Goal: Navigation & Orientation: Find specific page/section

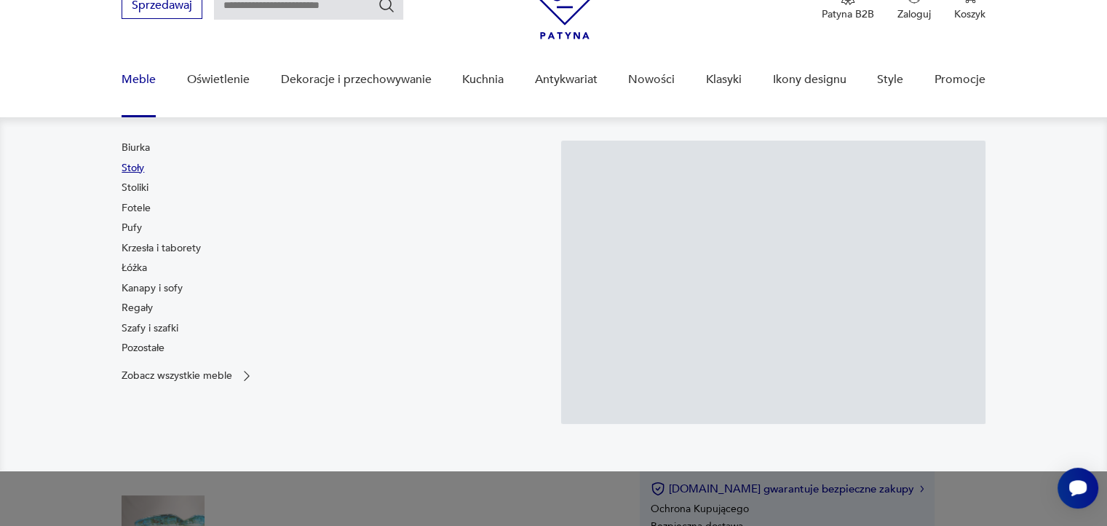
click at [137, 165] on link "Stoły" at bounding box center [133, 168] width 23 height 15
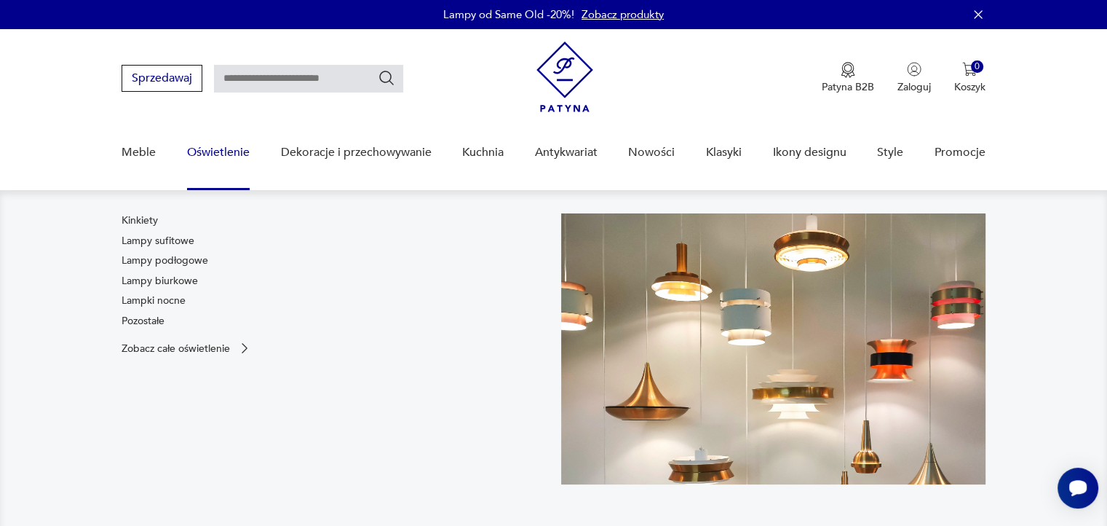
click at [218, 156] on link "Oświetlenie" at bounding box center [218, 152] width 63 height 56
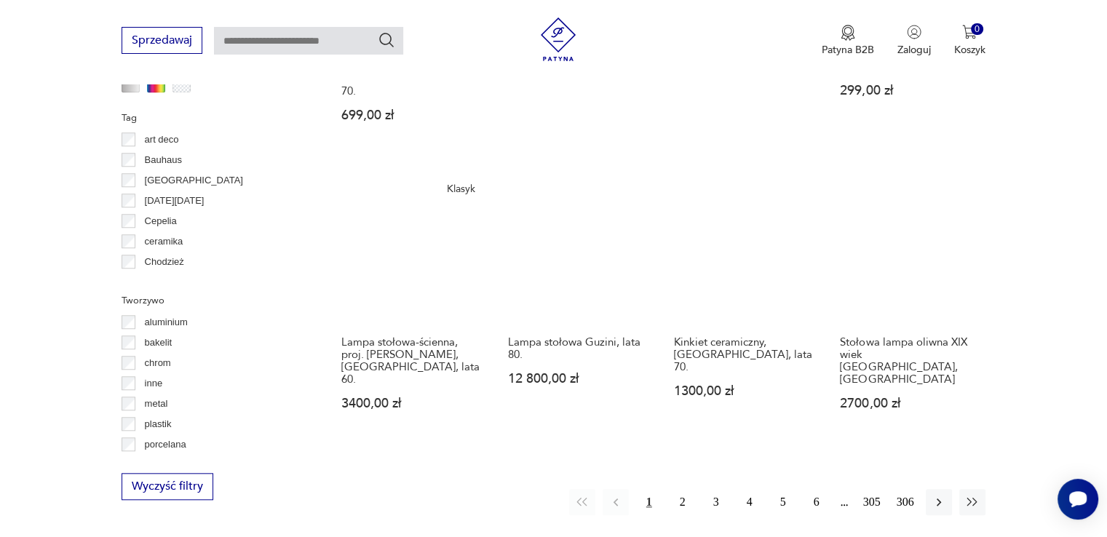
scroll to position [1527, 0]
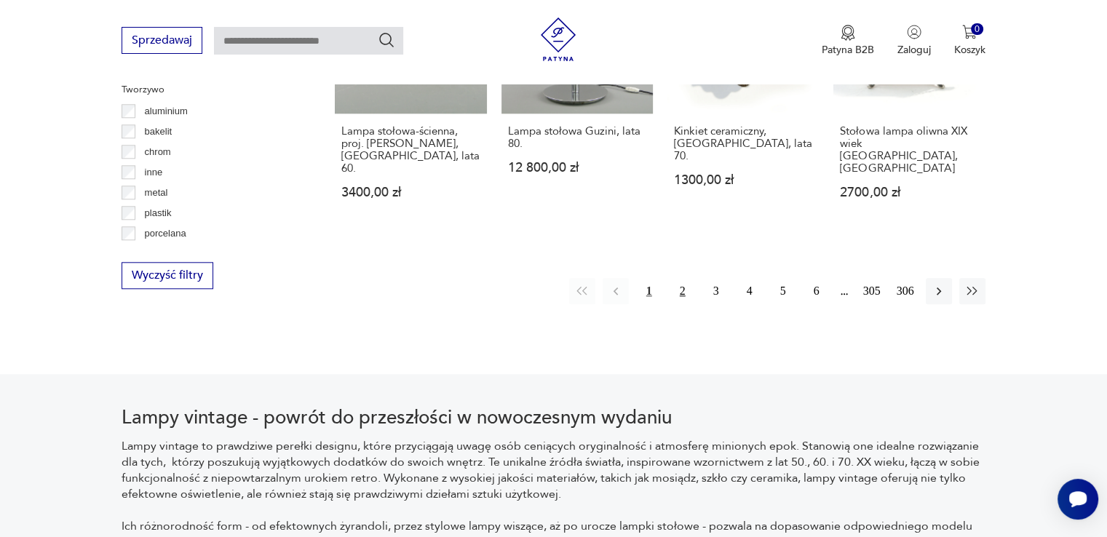
click at [684, 278] on button "2" at bounding box center [683, 291] width 26 height 26
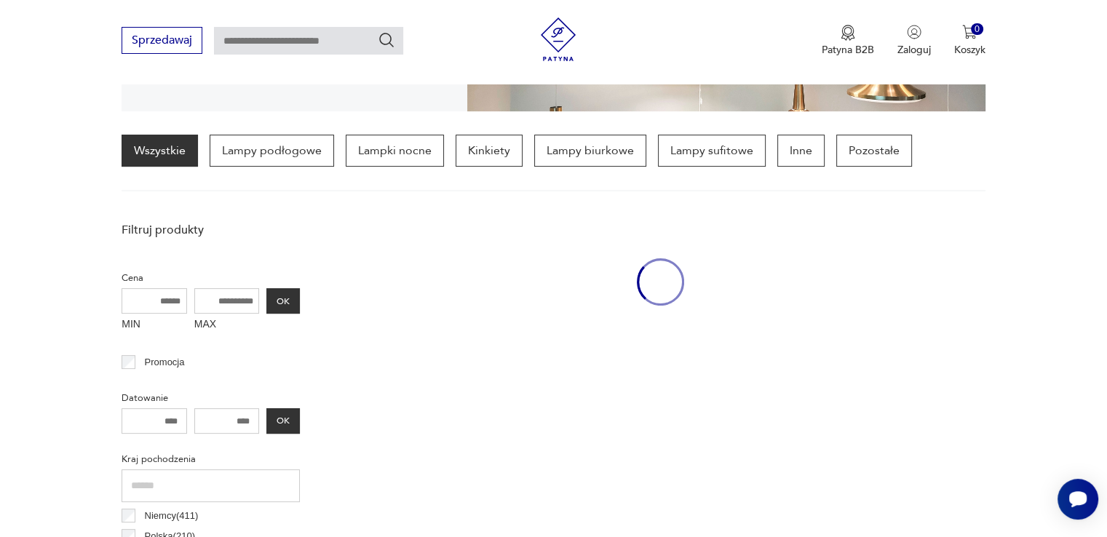
scroll to position [342, 0]
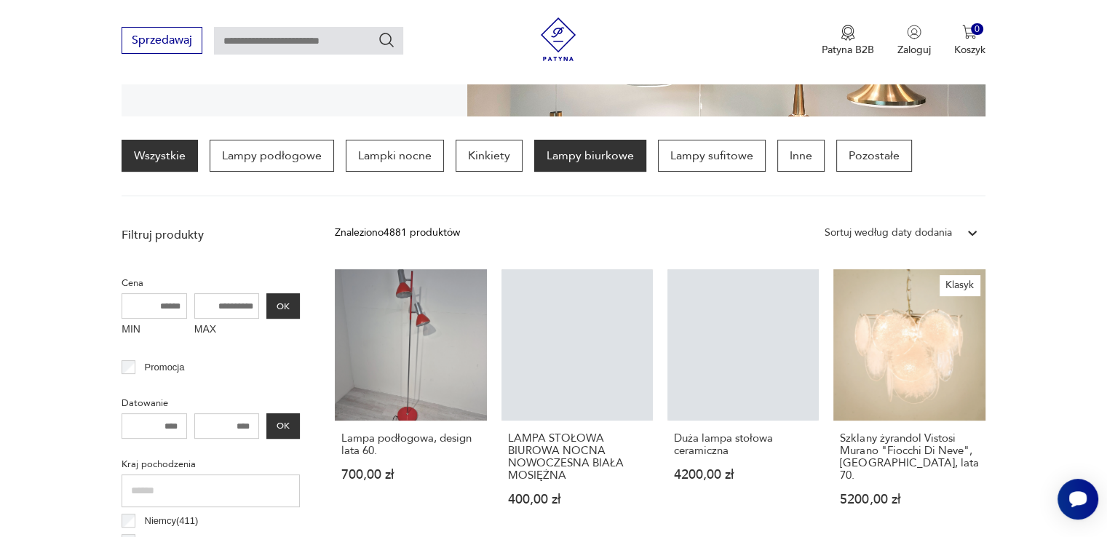
click at [597, 154] on p "Lampy biurkowe" at bounding box center [590, 156] width 112 height 32
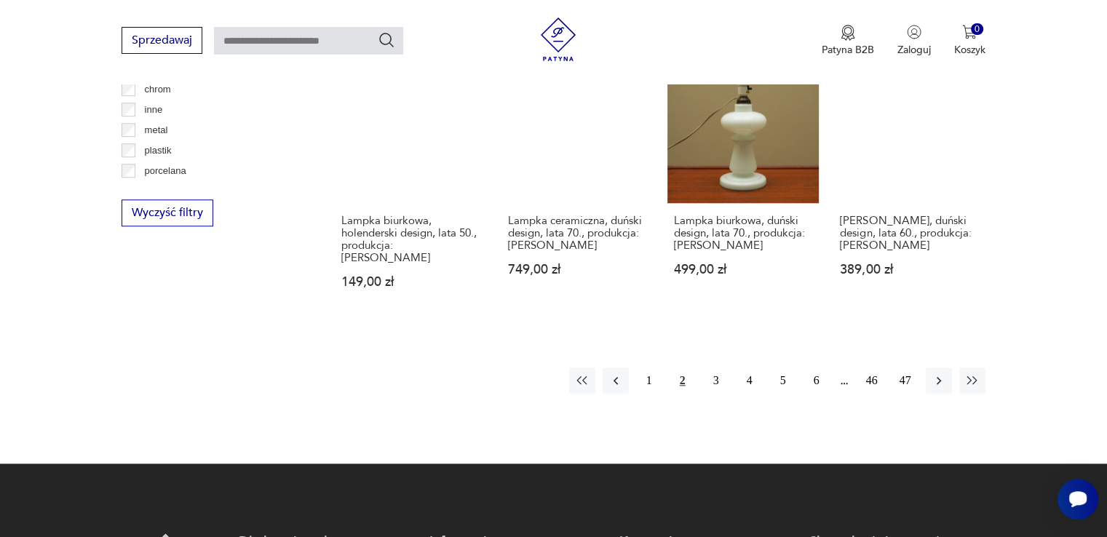
scroll to position [1580, 0]
